Goal: Task Accomplishment & Management: Complete application form

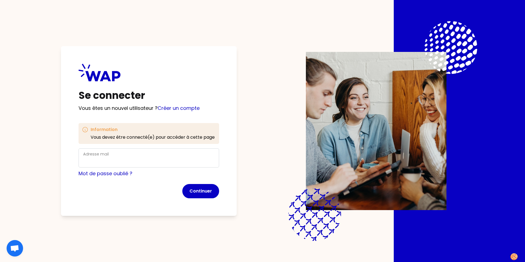
click at [136, 153] on div "Adresse mail" at bounding box center [148, 158] width 131 height 14
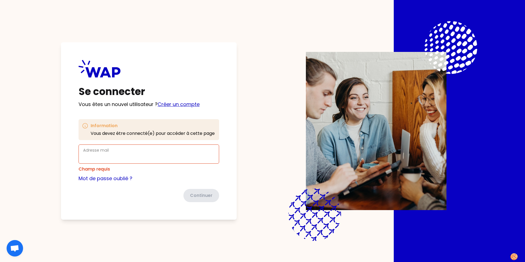
click at [177, 106] on link "Créer un compte" at bounding box center [179, 104] width 42 height 7
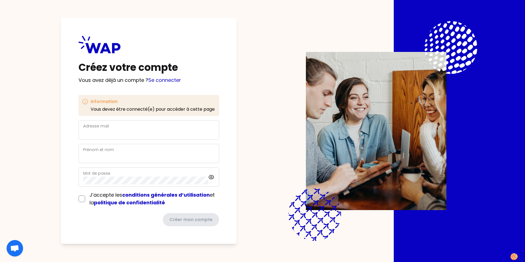
click at [152, 124] on div "Adresse mail" at bounding box center [148, 130] width 131 height 14
type input "[PERSON_NAME][EMAIL_ADDRESS][DOMAIN_NAME]"
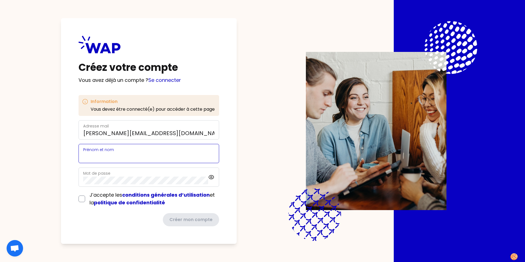
type input "CV [PERSON_NAME]"
drag, startPoint x: 148, startPoint y: 157, endPoint x: 47, endPoint y: 157, distance: 101.0
click at [47, 157] on div "Créez votre compte Vous avez déjà un compte ? Se connecter Information Vous dev…" at bounding box center [262, 131] width 455 height 262
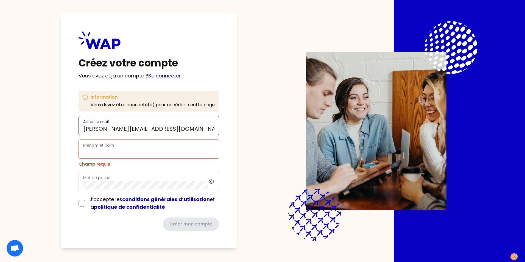
drag, startPoint x: 170, startPoint y: 130, endPoint x: 9, endPoint y: 128, distance: 161.5
click at [9, 128] on div "Créez votre compte Vous avez déjà un compte ? Se connecter Information Vous dev…" at bounding box center [262, 131] width 525 height 262
click at [85, 152] on input "Prénom et nom" at bounding box center [148, 153] width 131 height 8
paste input "[PERSON_NAME][EMAIL_ADDRESS][DOMAIN_NAME]"
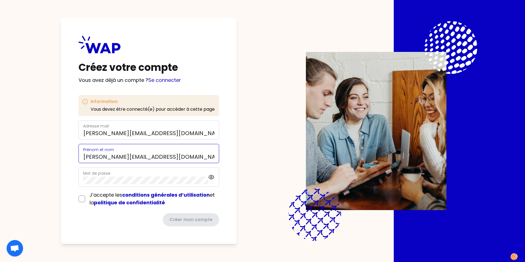
type input "[PERSON_NAME][EMAIL_ADDRESS][DOMAIN_NAME]"
click at [83, 220] on div "Créer mon compte" at bounding box center [149, 219] width 141 height 13
click at [84, 198] on input "checkbox" at bounding box center [82, 199] width 7 height 7
checkbox input "true"
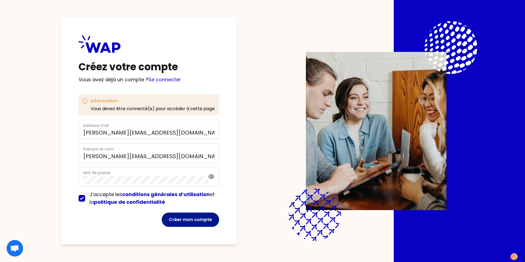
click at [213, 219] on button "Créer mon compte" at bounding box center [190, 220] width 57 height 14
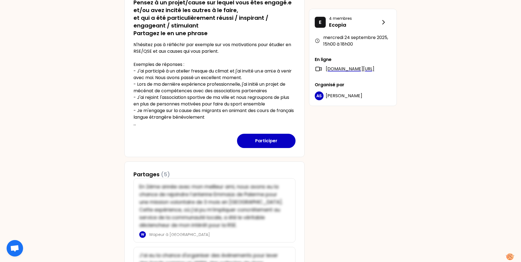
scroll to position [110, 0]
